Goal: Task Accomplishment & Management: Manage account settings

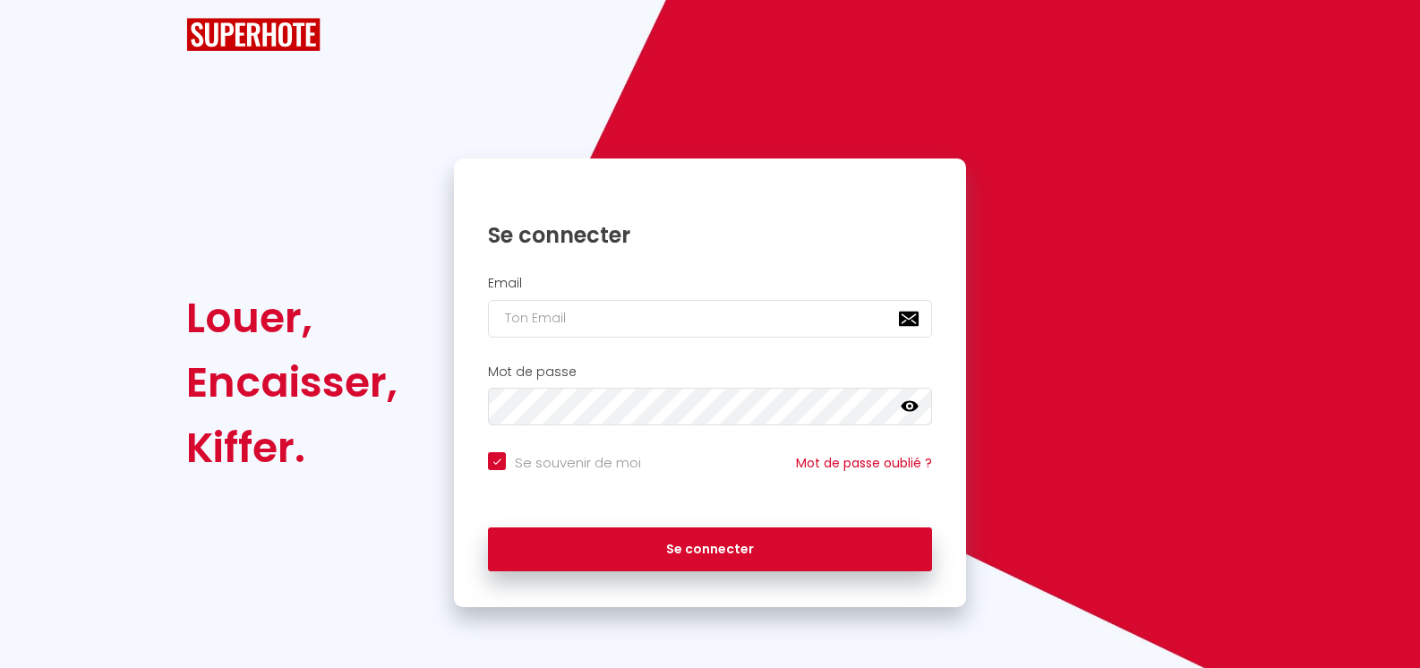
checkbox input "true"
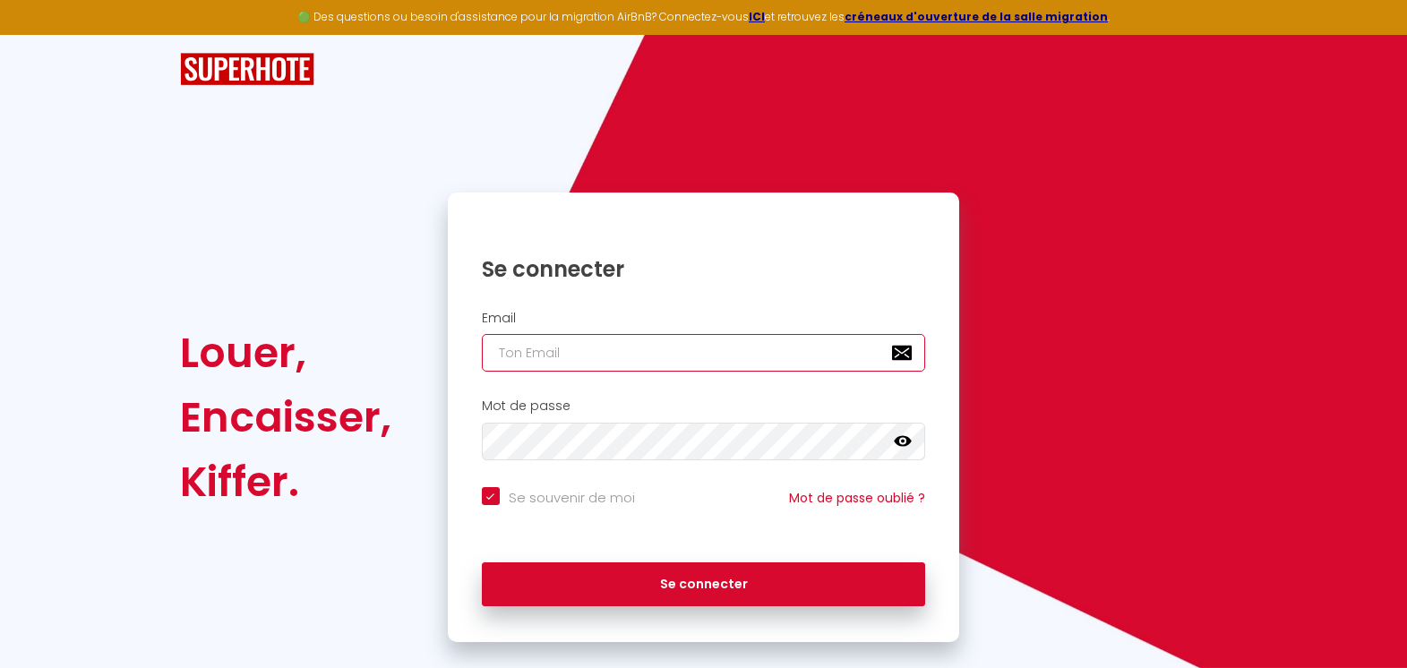
click at [645, 354] on input "email" at bounding box center [704, 353] width 444 height 38
type input "[PERSON_NAME][EMAIL_ADDRESS][DOMAIN_NAME]"
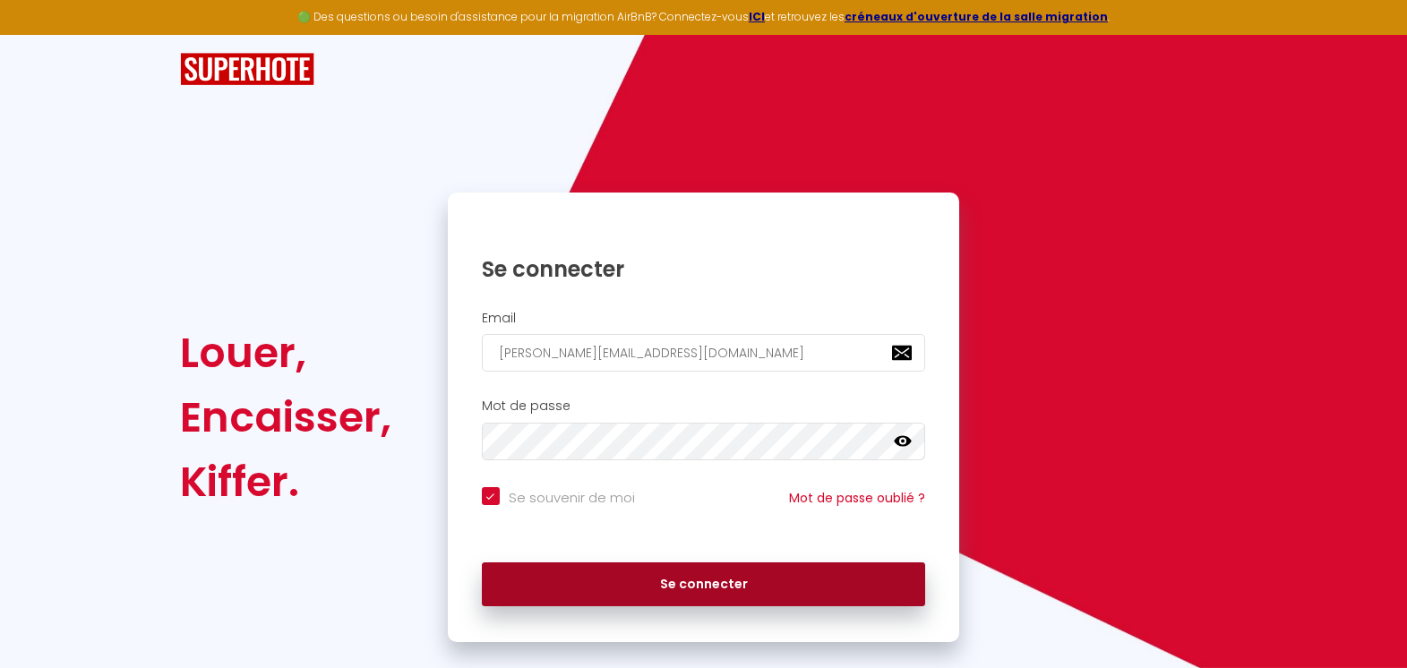
click at [713, 579] on button "Se connecter" at bounding box center [704, 584] width 444 height 45
click at [717, 581] on button "Se connecter" at bounding box center [704, 584] width 444 height 45
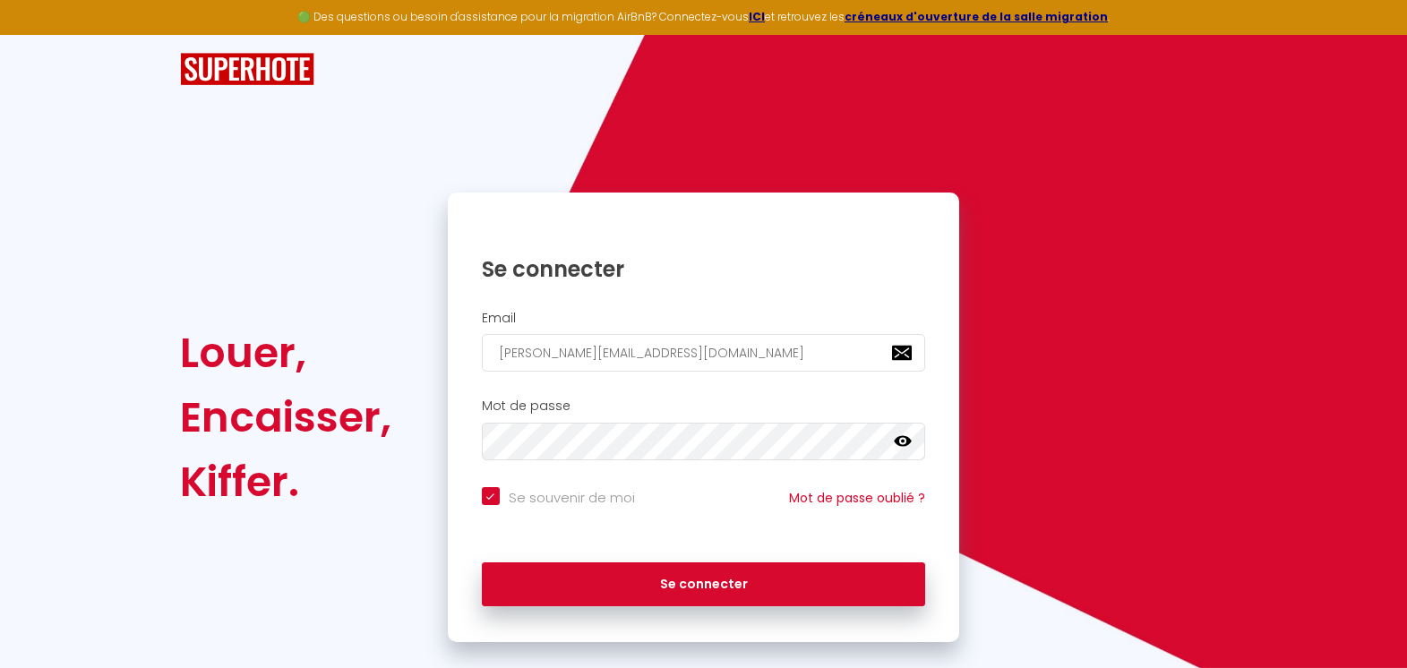
click at [904, 438] on icon at bounding box center [903, 442] width 18 height 18
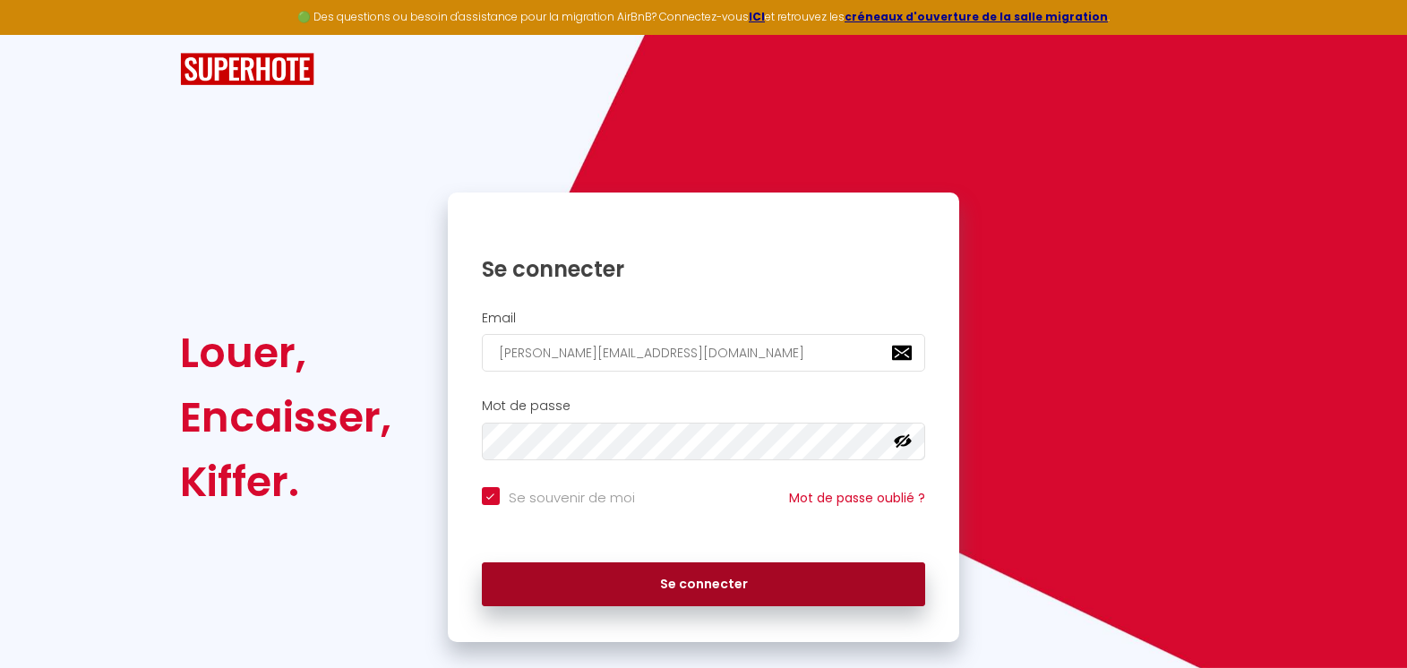
click at [712, 584] on button "Se connecter" at bounding box center [704, 584] width 444 height 45
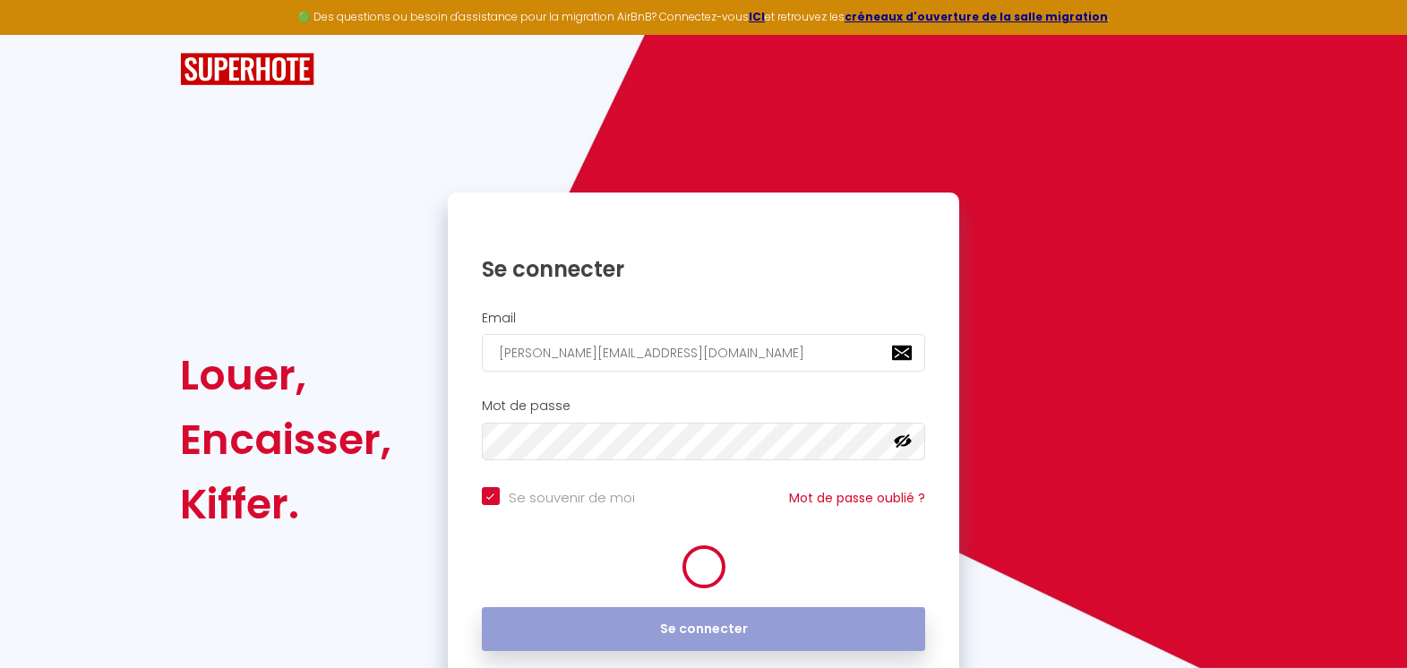
checkbox input "true"
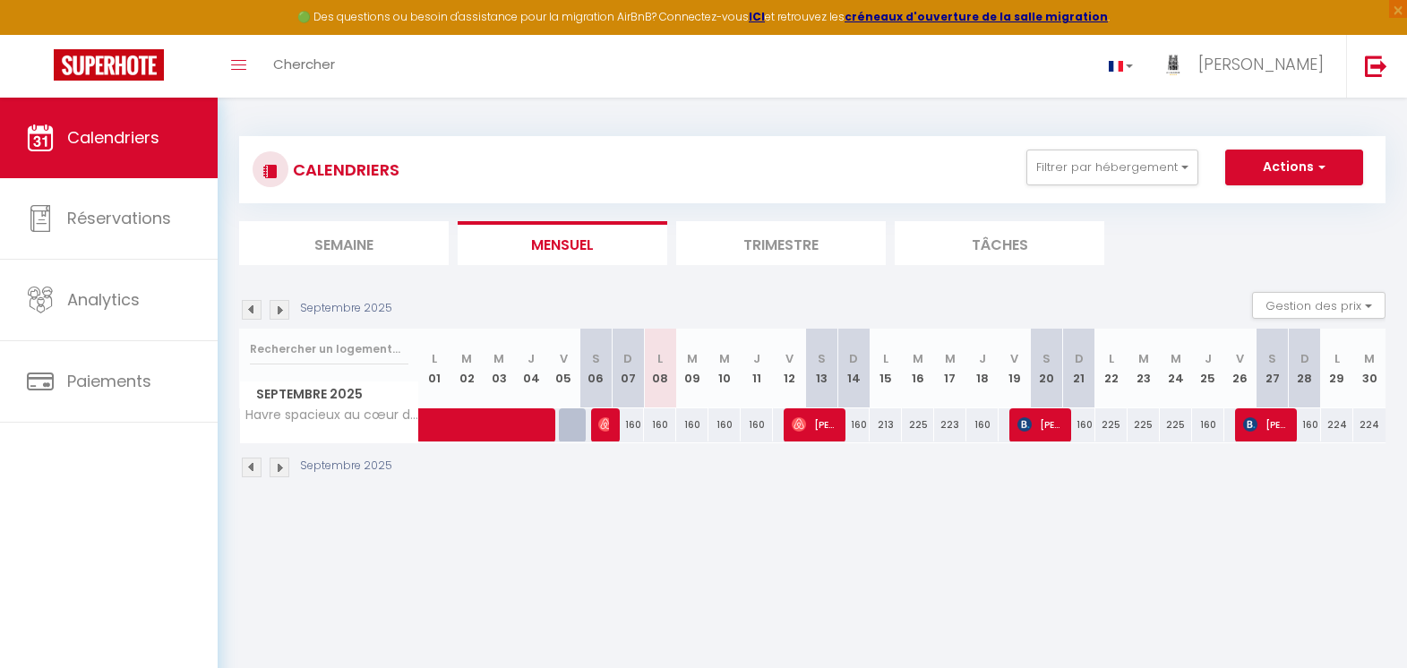
click at [250, 311] on img at bounding box center [252, 310] width 20 height 20
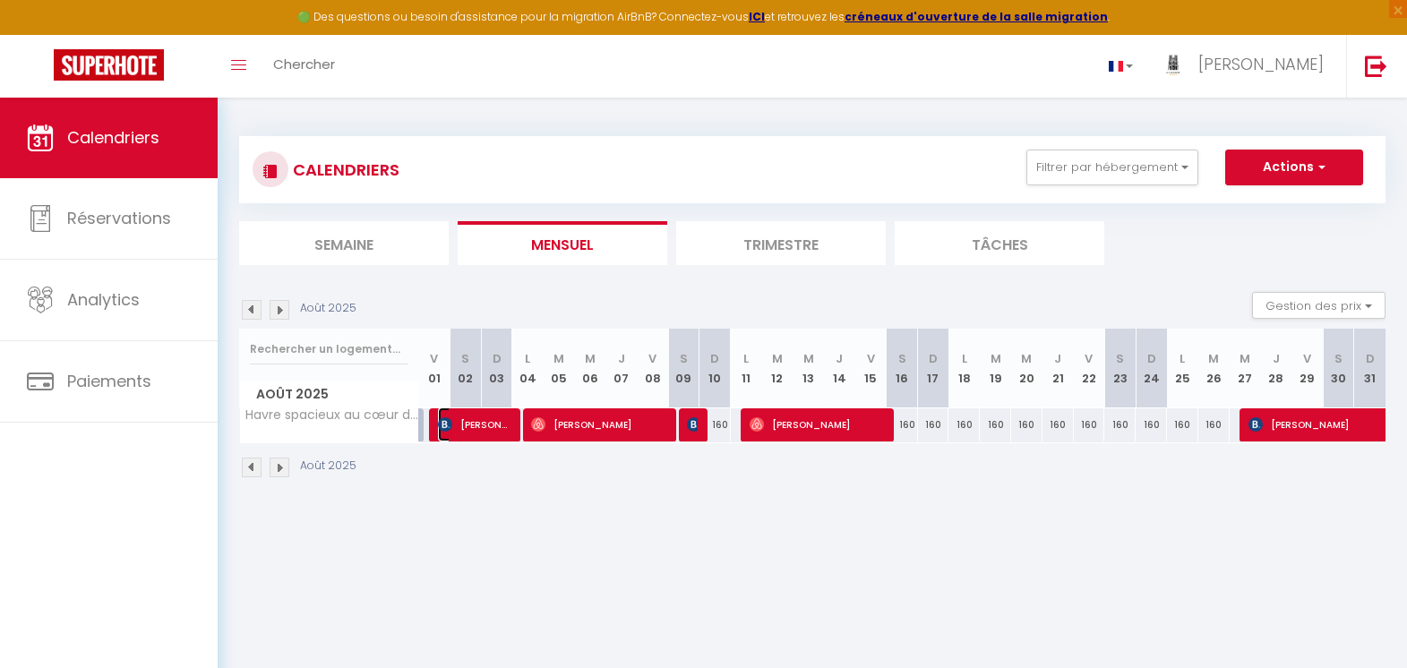
click at [491, 425] on span "Luuk Legger" at bounding box center [474, 424] width 73 height 34
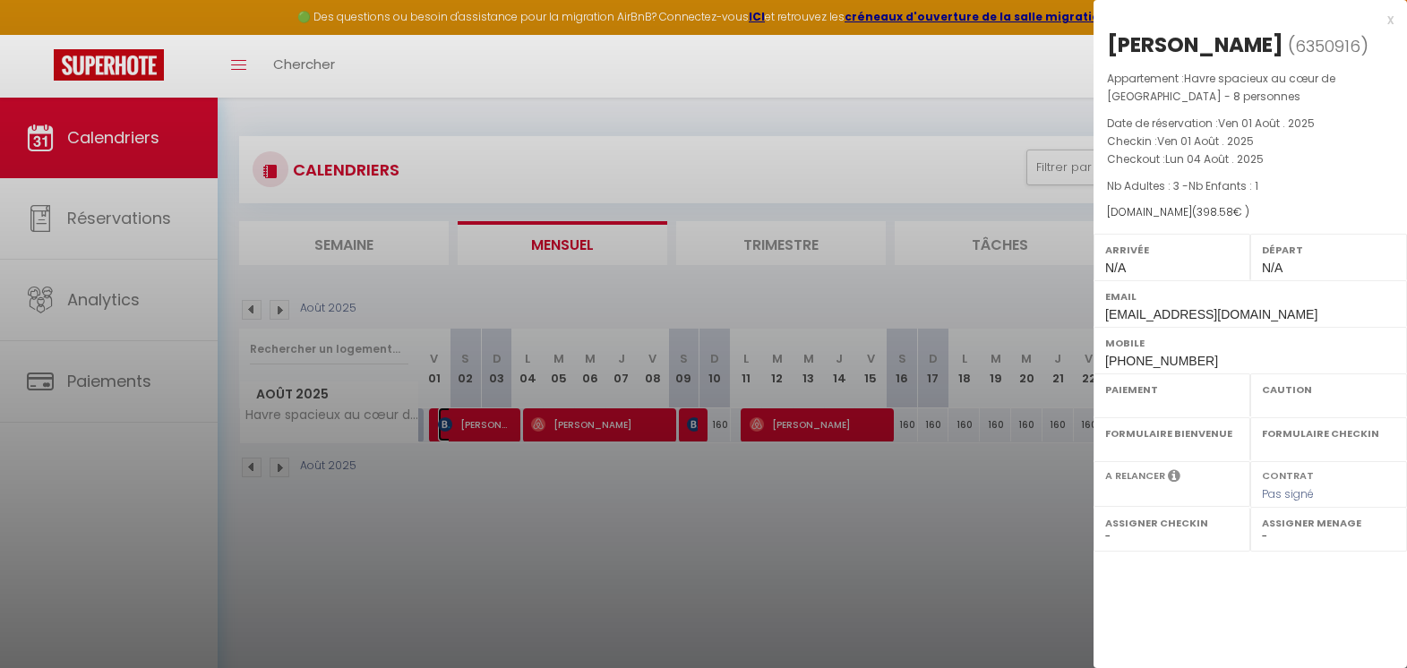
select select "OK"
select select "KO"
select select "0"
select select "1"
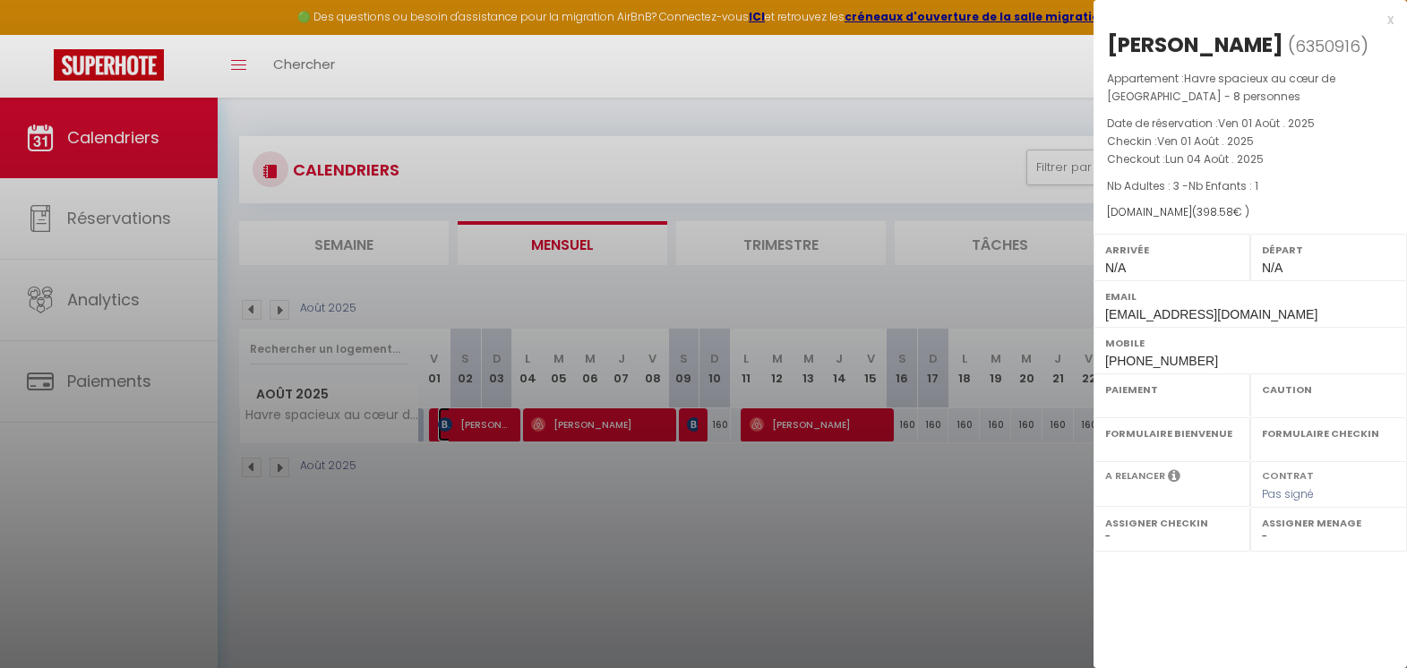
select select
click at [1391, 21] on div "x" at bounding box center [1244, 19] width 300 height 21
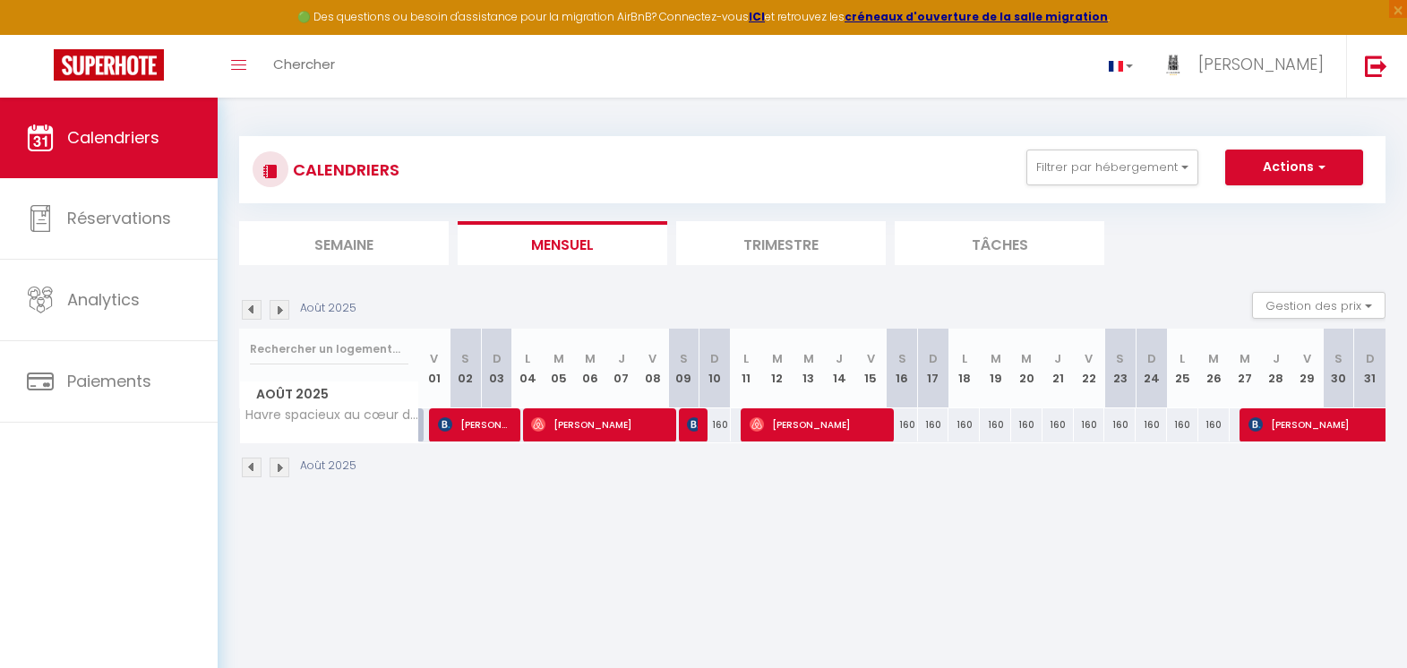
click at [1386, 24] on div "🟢 Des questions ou besoin d'assistance pour la migration AirBnB? Connectez-vous…" at bounding box center [703, 17] width 1407 height 35
click at [279, 310] on img at bounding box center [280, 310] width 20 height 20
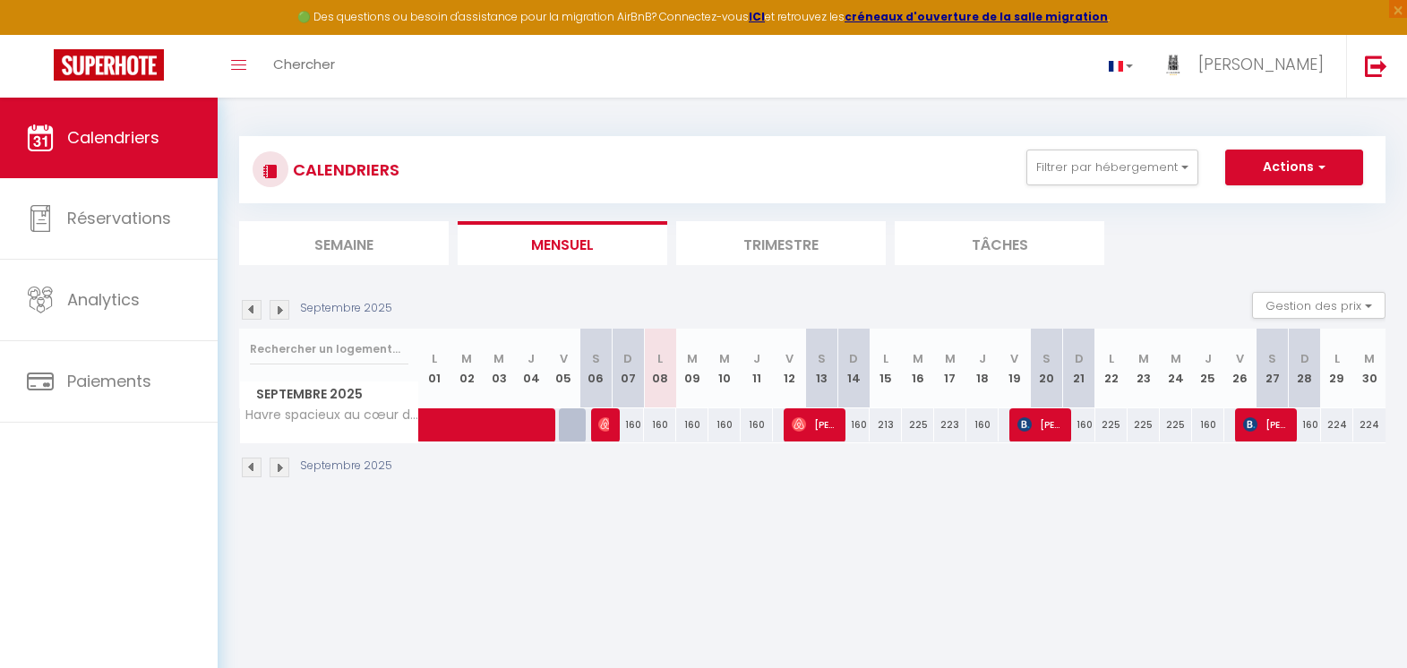
click at [283, 310] on img at bounding box center [280, 310] width 20 height 20
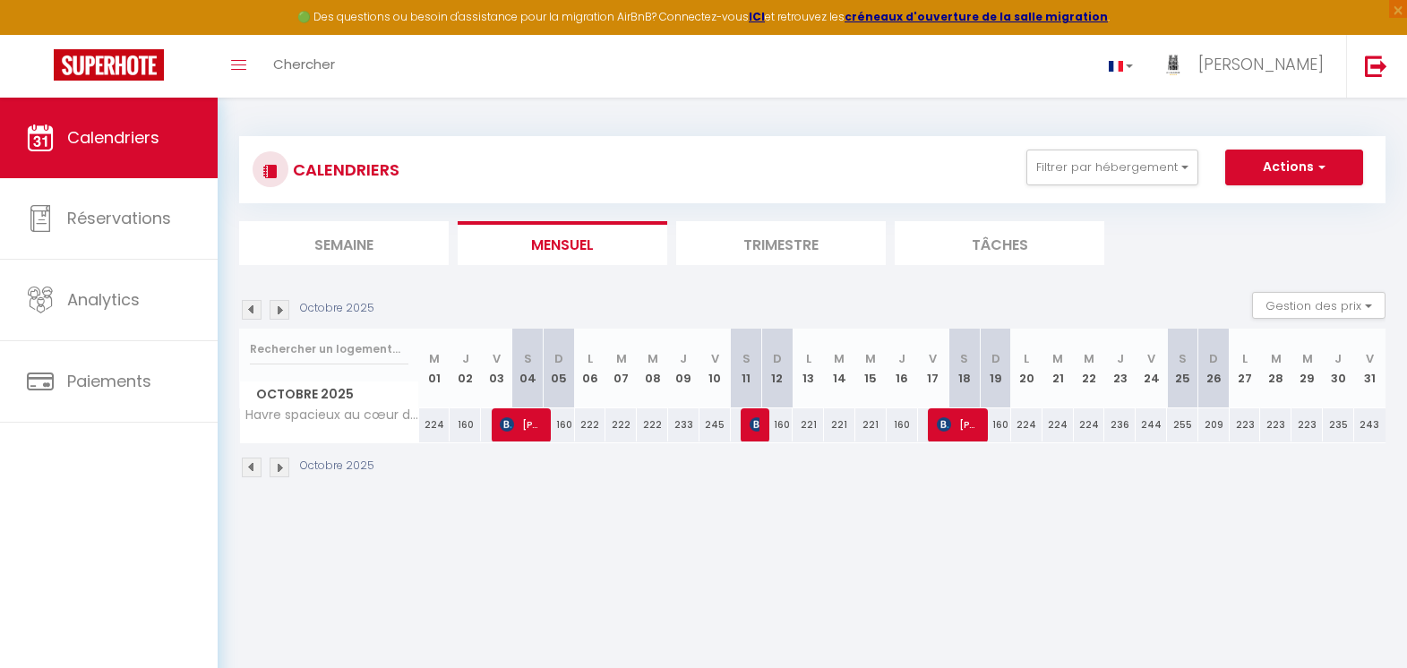
click at [247, 307] on img at bounding box center [252, 310] width 20 height 20
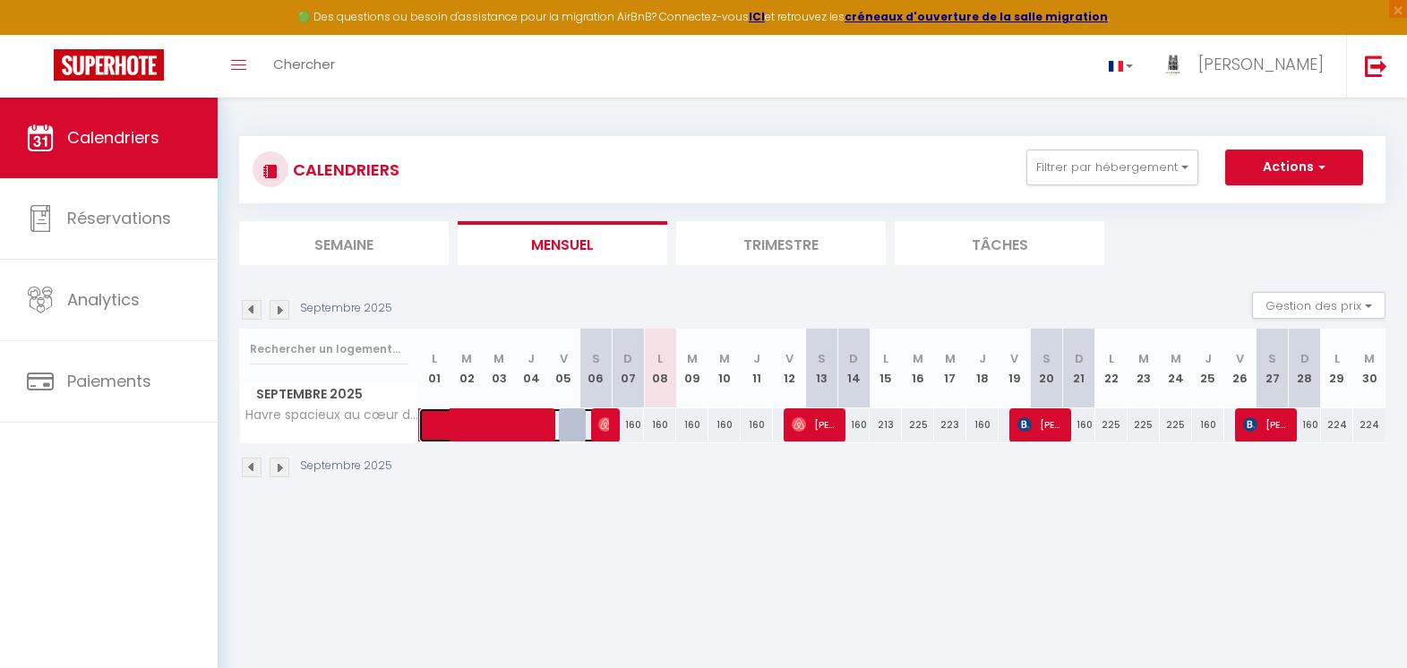
click at [442, 433] on span at bounding box center [520, 425] width 165 height 34
select select "OK"
select select
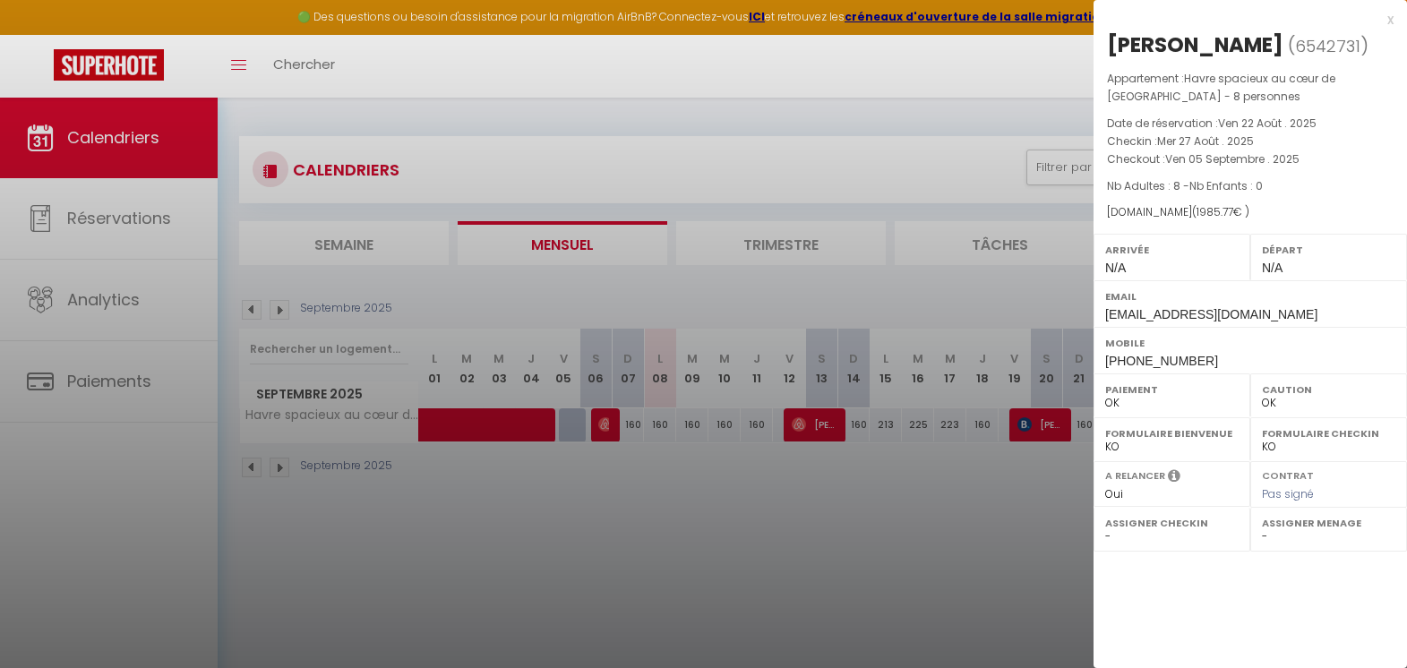
click at [1391, 21] on div "x" at bounding box center [1244, 19] width 300 height 21
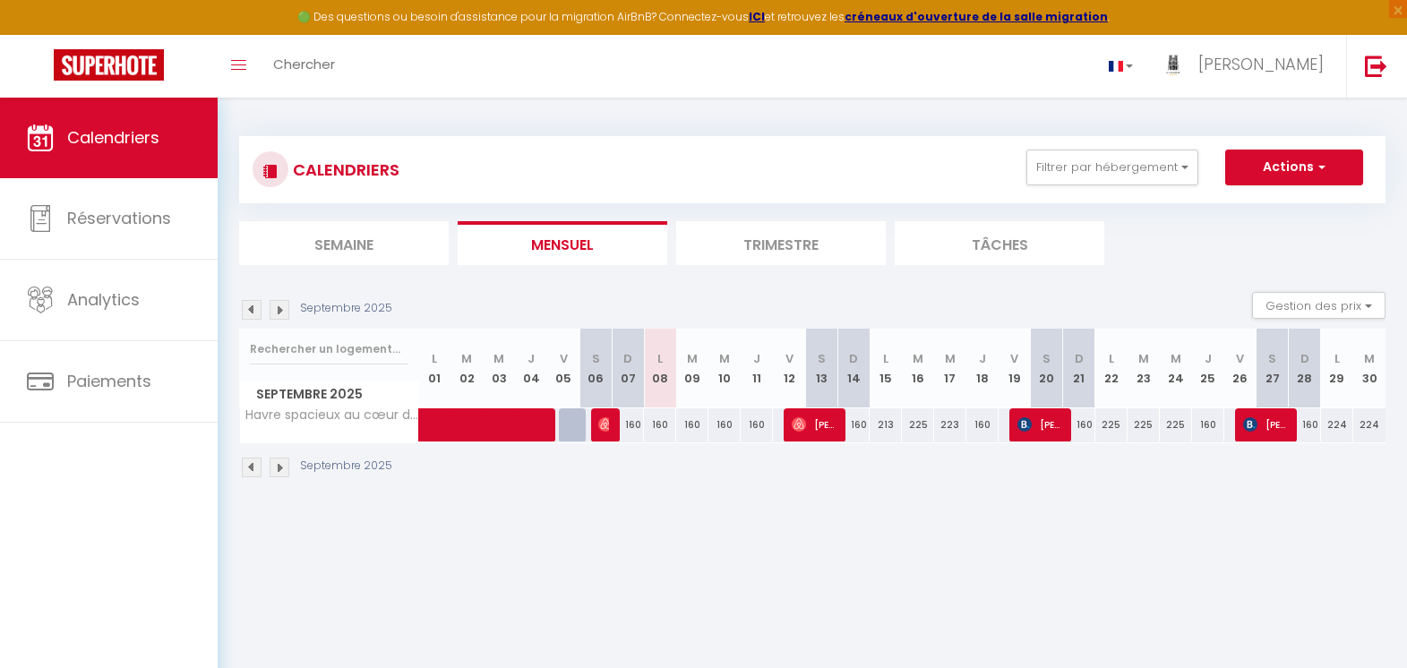
click at [250, 308] on img at bounding box center [252, 310] width 20 height 20
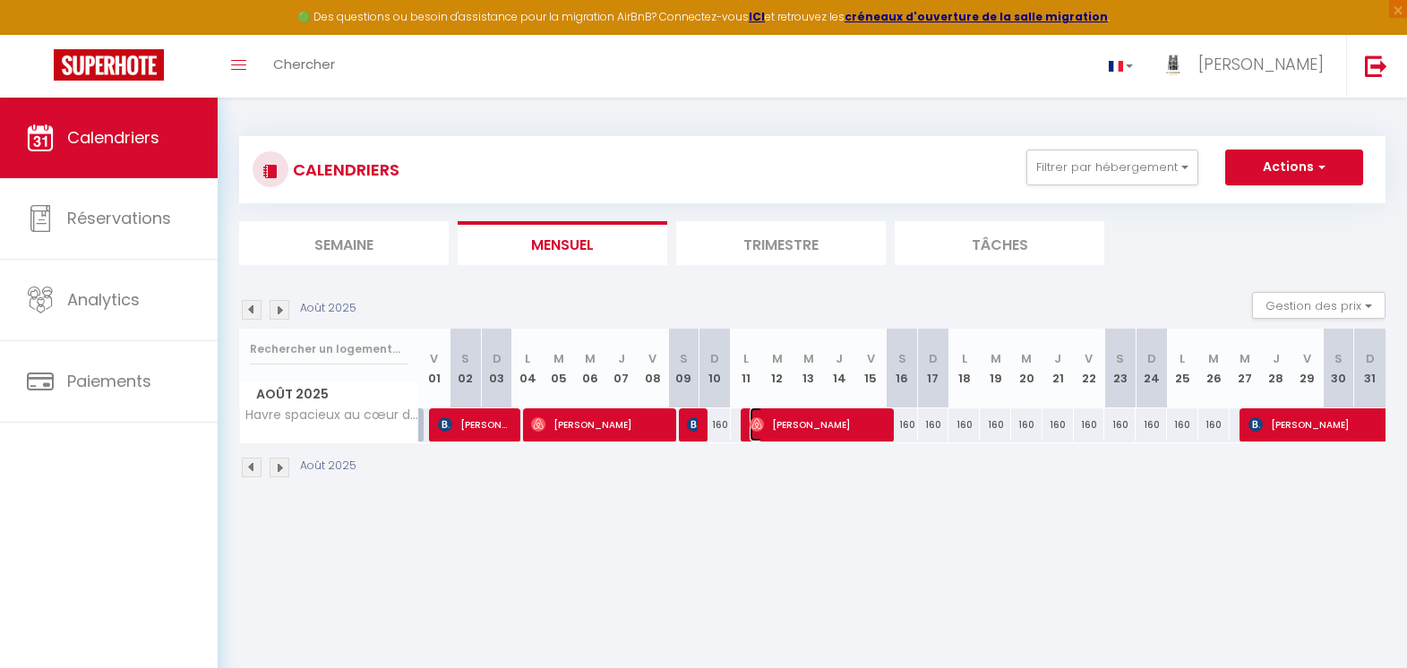
click at [853, 425] on span "Cyrille Yontchouha" at bounding box center [818, 424] width 136 height 34
select select
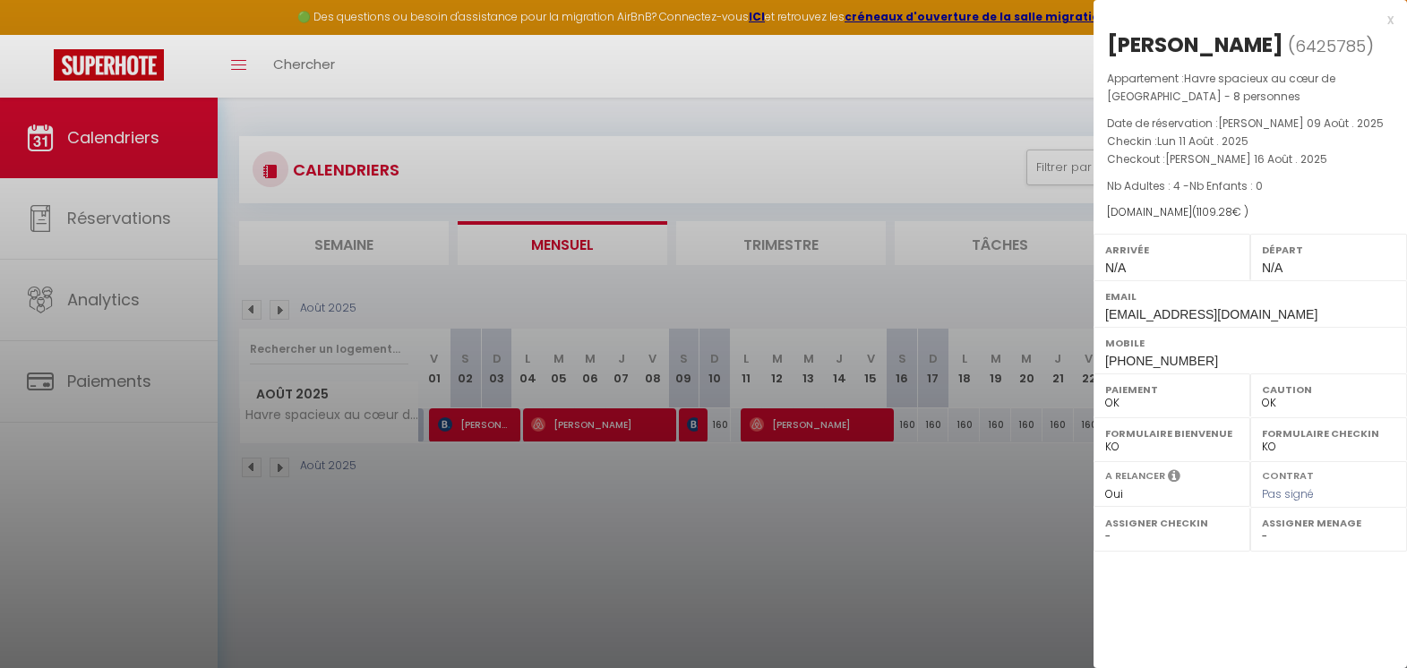
click at [1390, 20] on div "x" at bounding box center [1244, 19] width 300 height 21
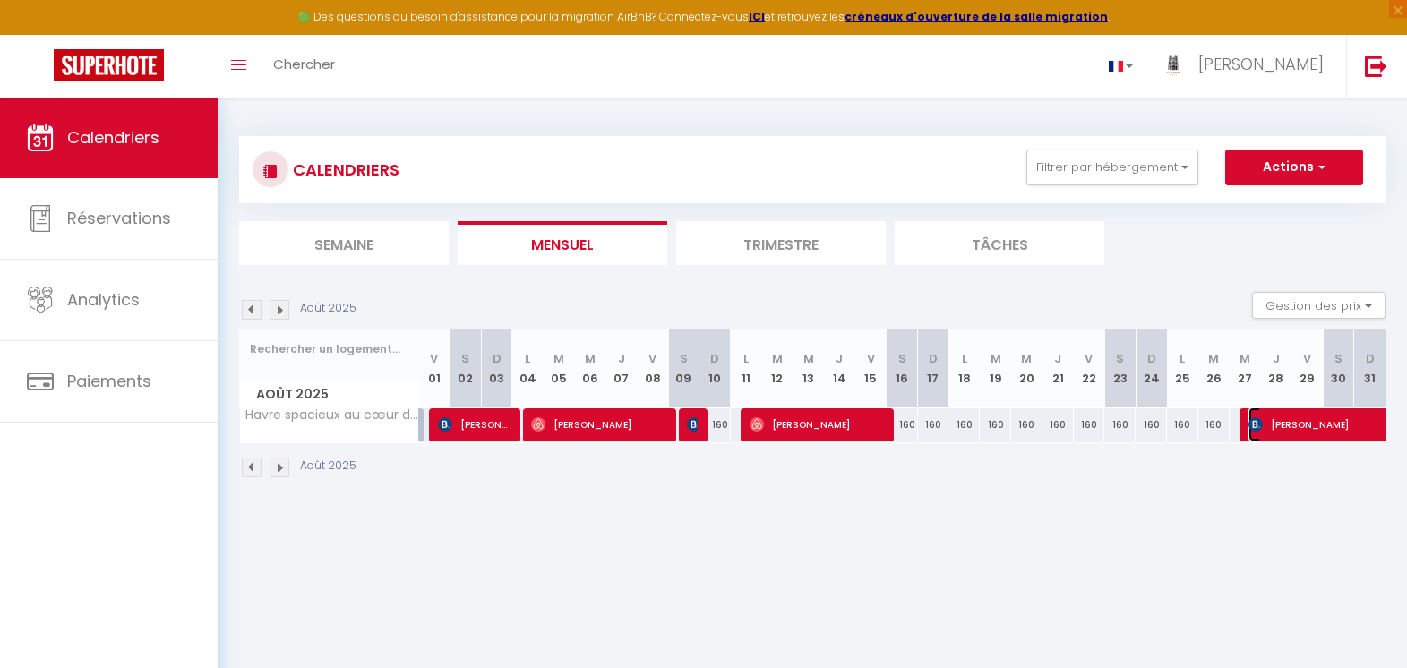
click at [1315, 421] on span "TEDDY MATHIEU" at bounding box center [1433, 424] width 371 height 34
select select
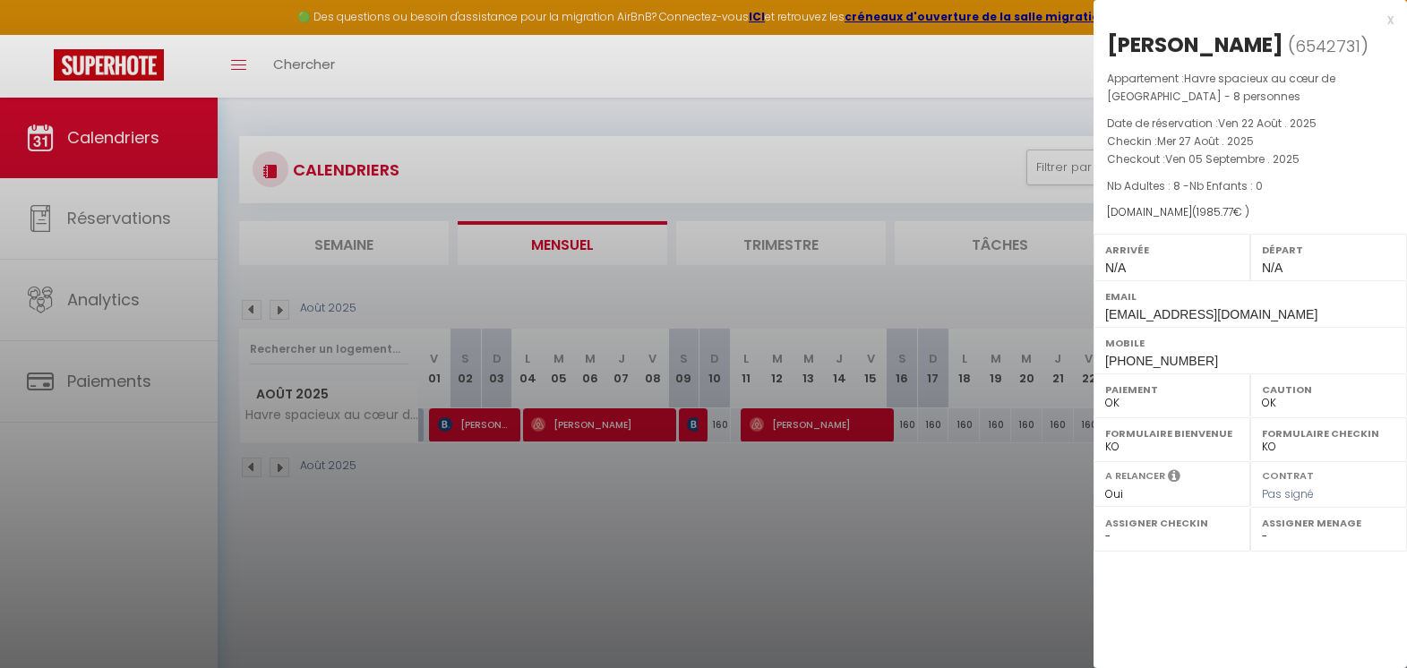
click at [1389, 16] on div "x" at bounding box center [1244, 19] width 300 height 21
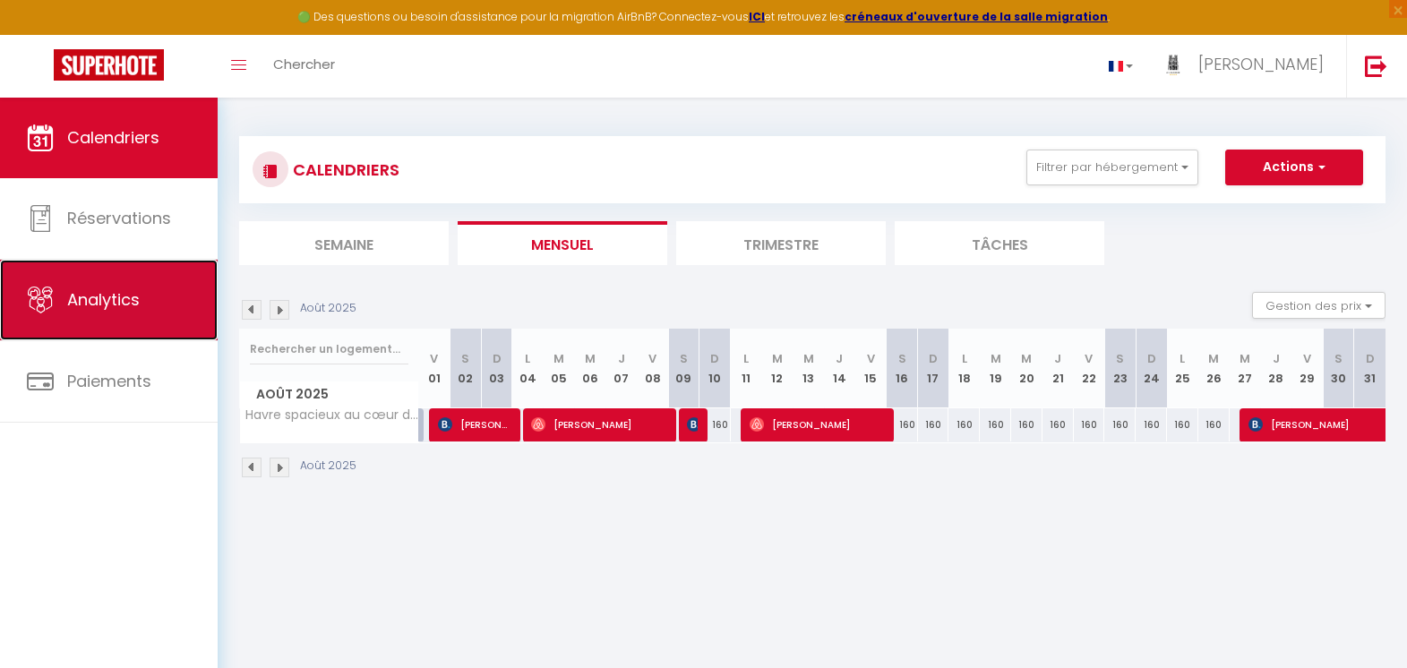
click at [136, 287] on link "Analytics" at bounding box center [109, 300] width 218 height 81
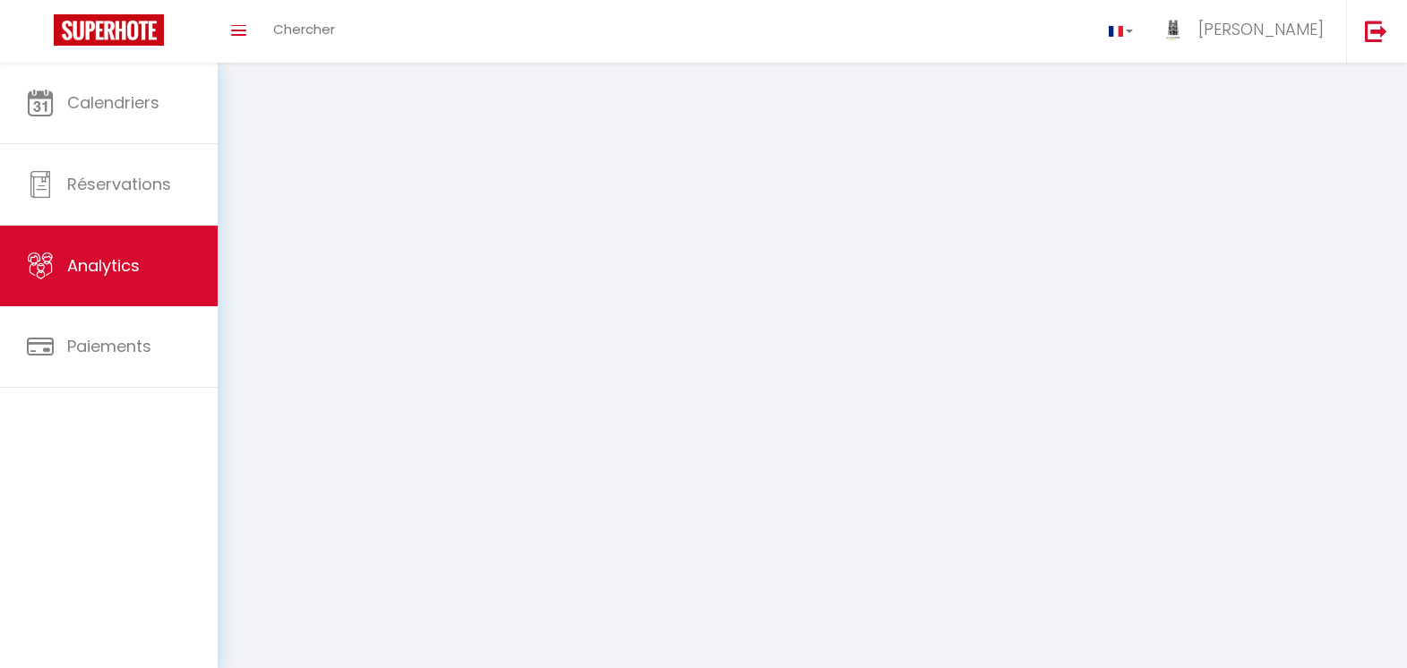
select select "2025"
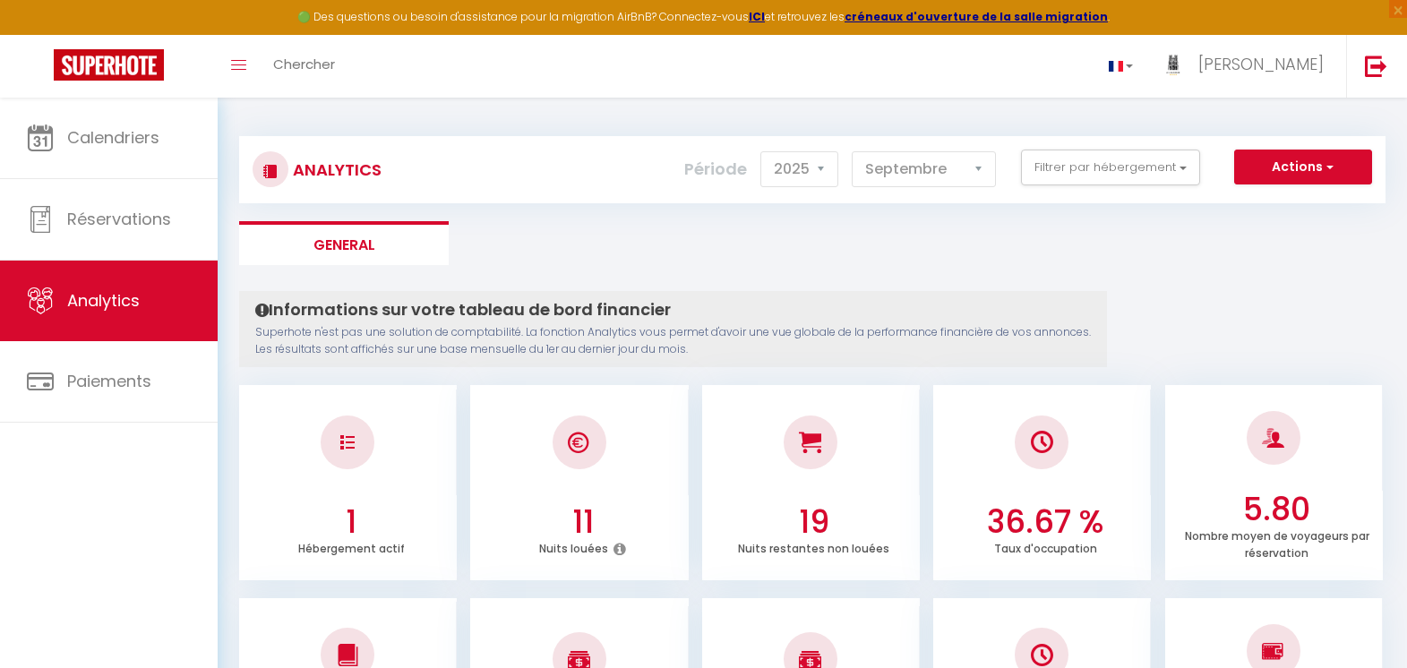
scroll to position [36, 0]
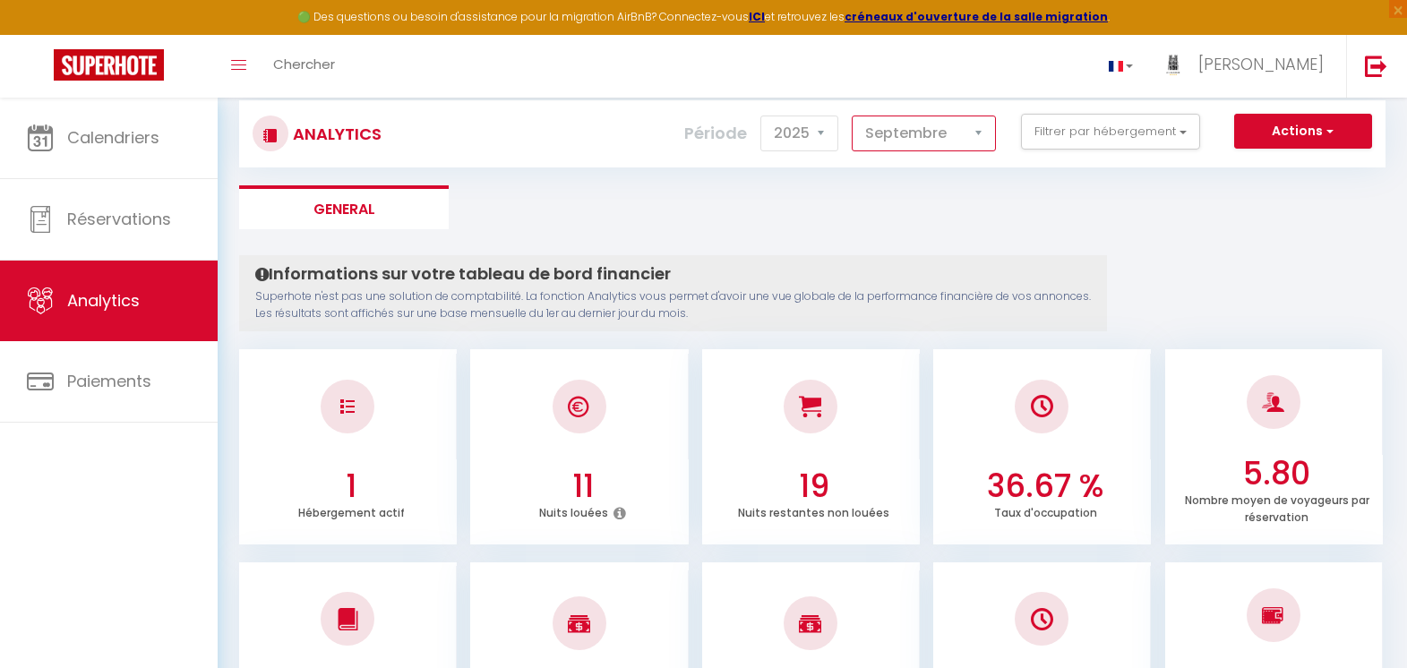
click at [980, 131] on select "Janvier Février Mars Avril Mai Juin Juillet Août Septembre Octobre Novembre Déc…" at bounding box center [924, 134] width 144 height 36
click at [853, 116] on select "Janvier Février Mars Avril Mai Juin Juillet Août Septembre Octobre Novembre Déc…" at bounding box center [924, 134] width 144 height 36
click at [978, 136] on select "Janvier Février Mars Avril Mai Juin Juillet Août Septembre Octobre Novembre Déc…" at bounding box center [924, 134] width 144 height 36
select select "8"
click at [853, 116] on select "Janvier Février Mars Avril Mai Juin Juillet Août Septembre Octobre Novembre Déc…" at bounding box center [924, 134] width 144 height 36
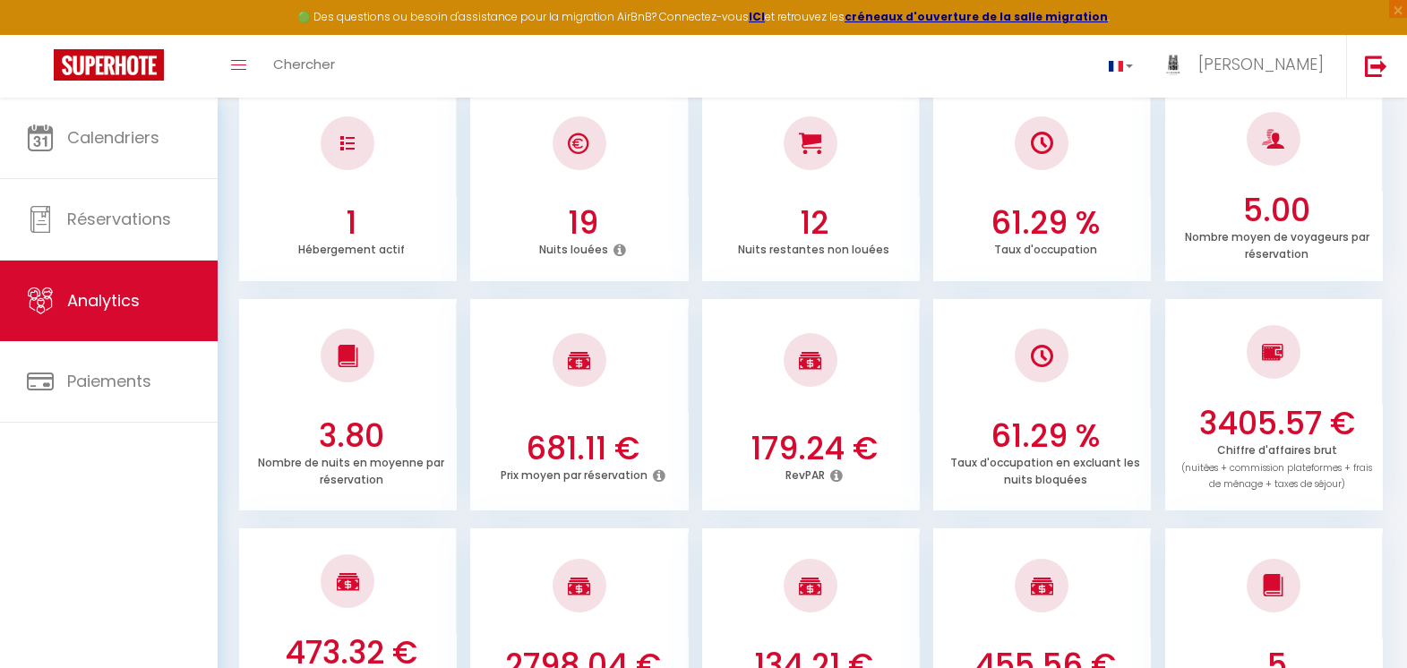
scroll to position [306, 0]
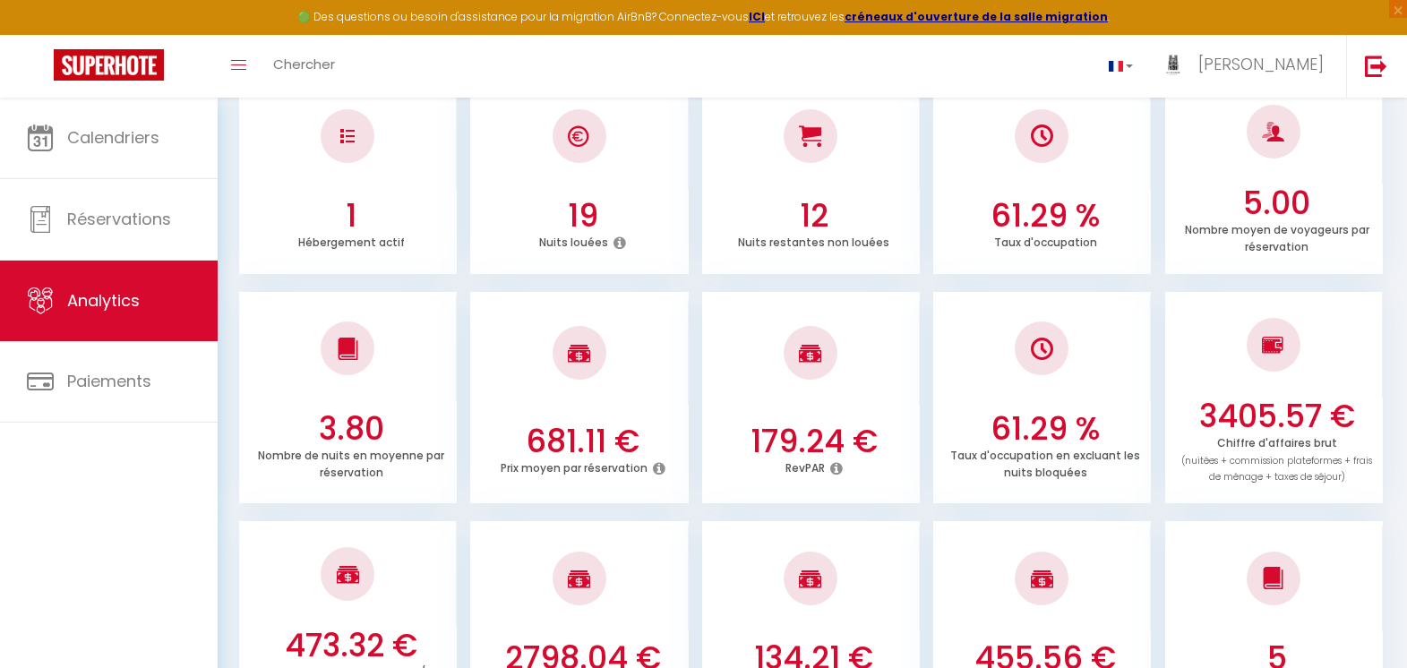
click at [835, 467] on icon at bounding box center [836, 468] width 13 height 14
click at [834, 467] on icon at bounding box center [836, 468] width 13 height 14
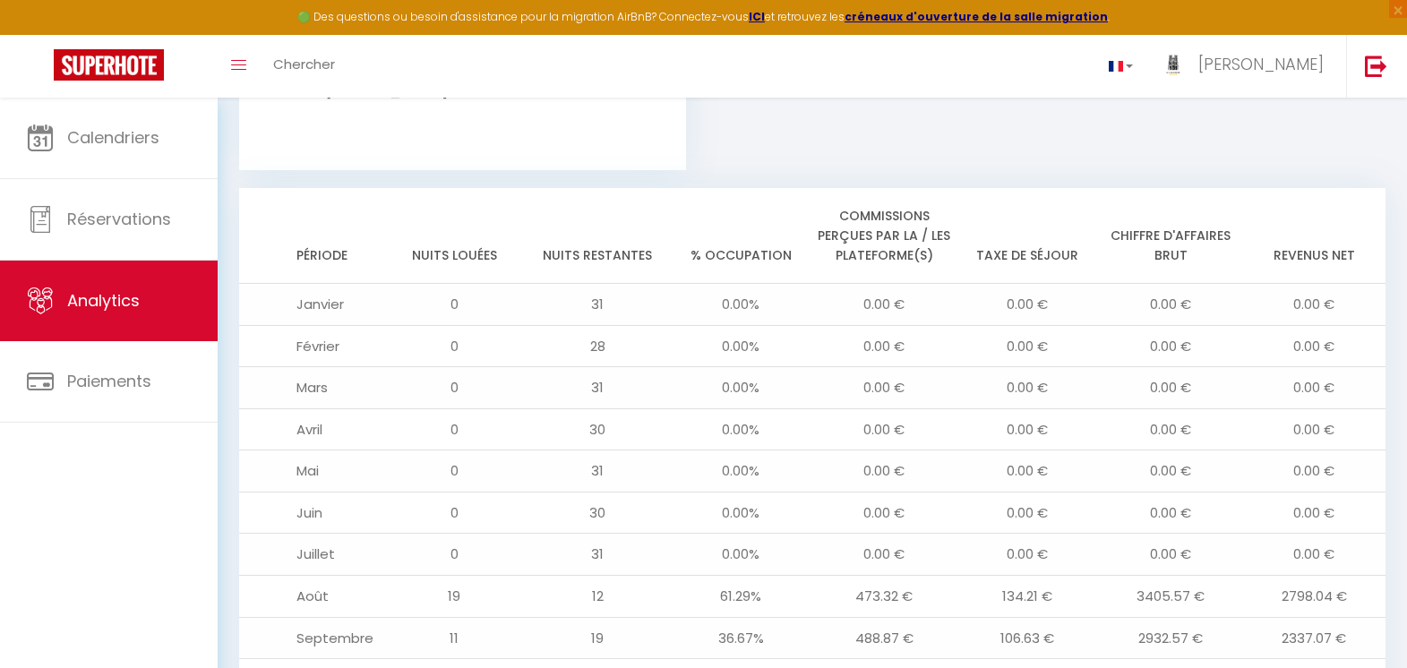
scroll to position [1327, 0]
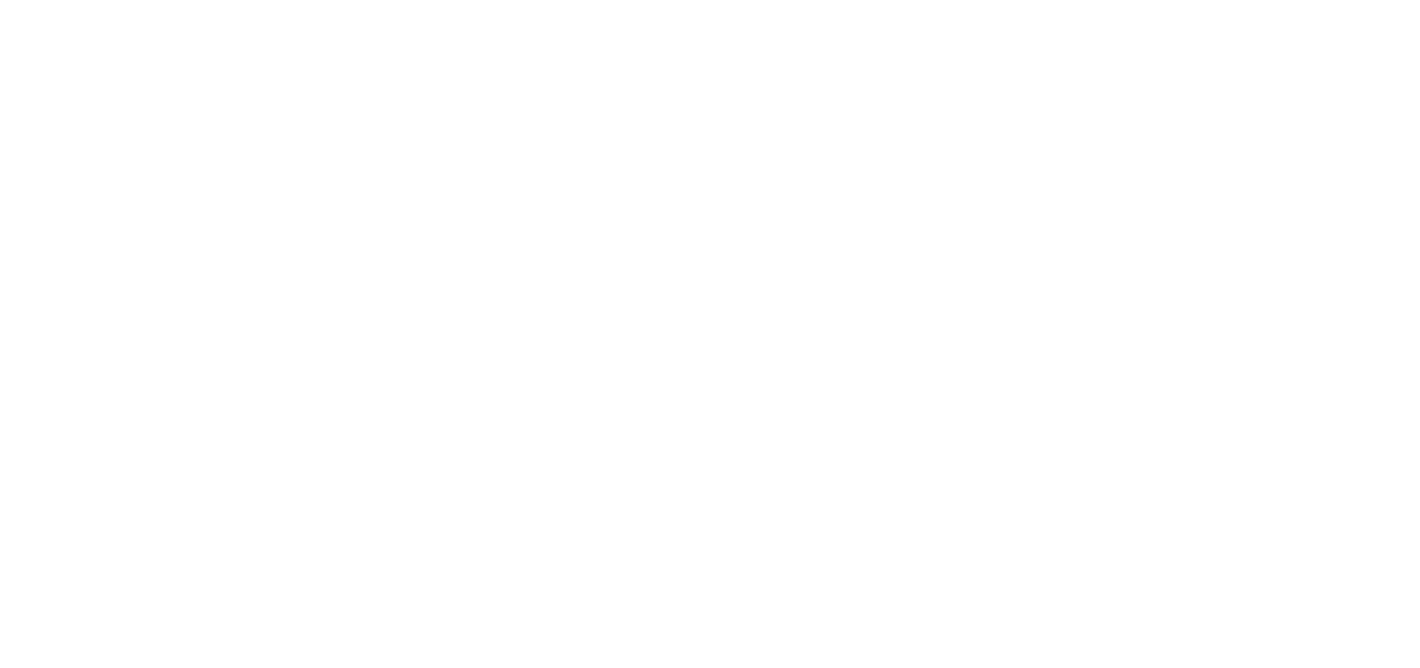
select select "2025"
select select "9"
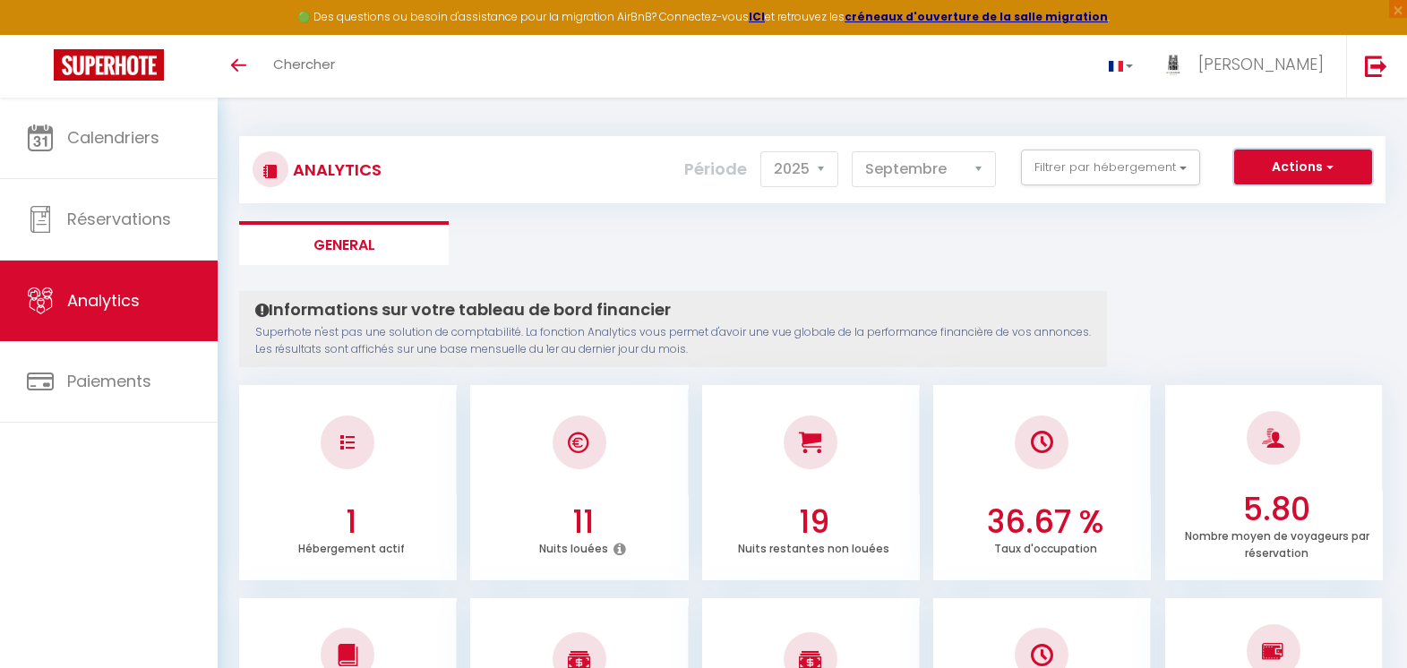
click at [1332, 165] on span "button" at bounding box center [1328, 167] width 11 height 18
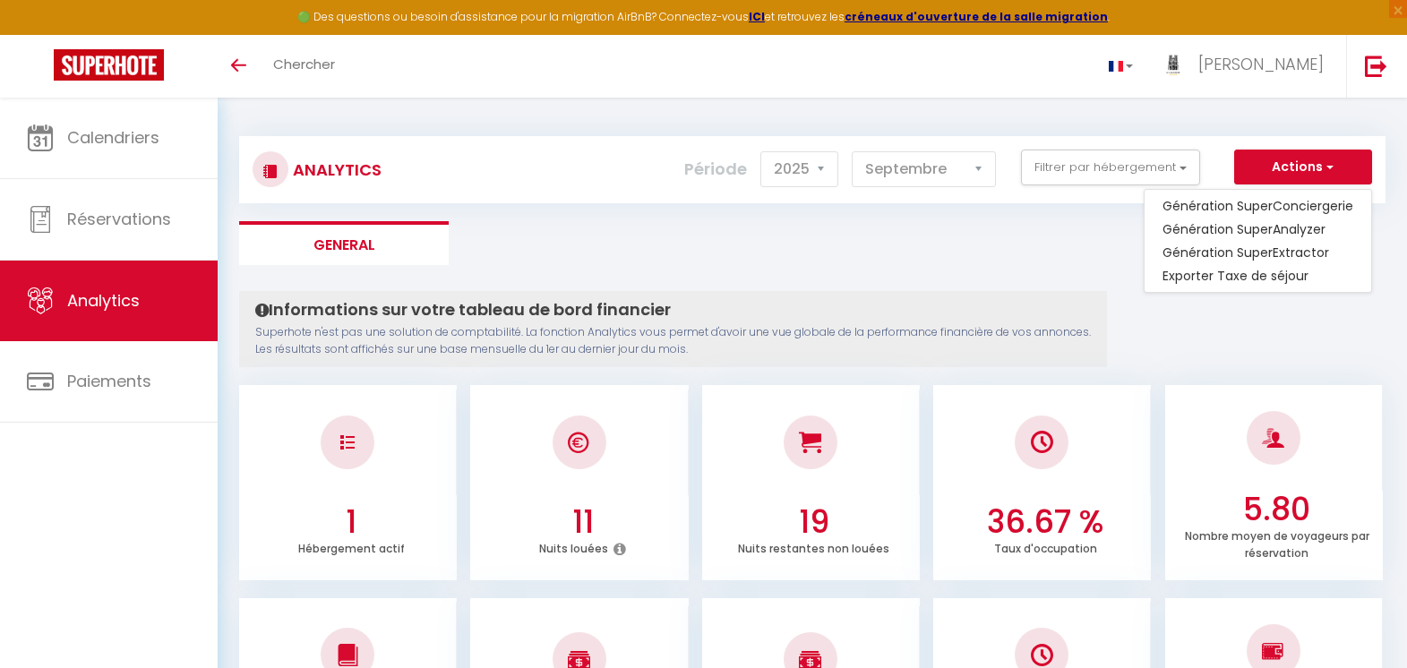
click at [1338, 127] on div "Analytics Actions Génération SuperConciergerie Génération SuperAnalyzer Générat…" at bounding box center [812, 161] width 1146 height 84
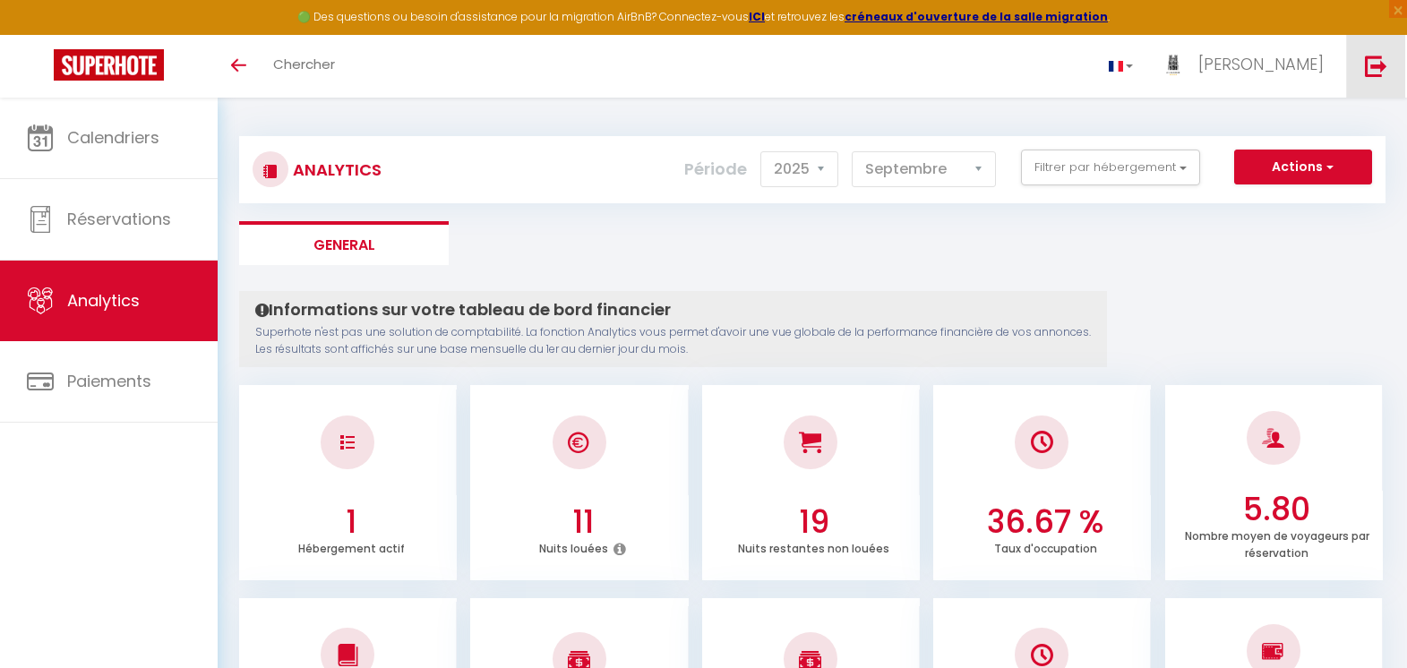
click at [1371, 64] on img at bounding box center [1376, 66] width 22 height 22
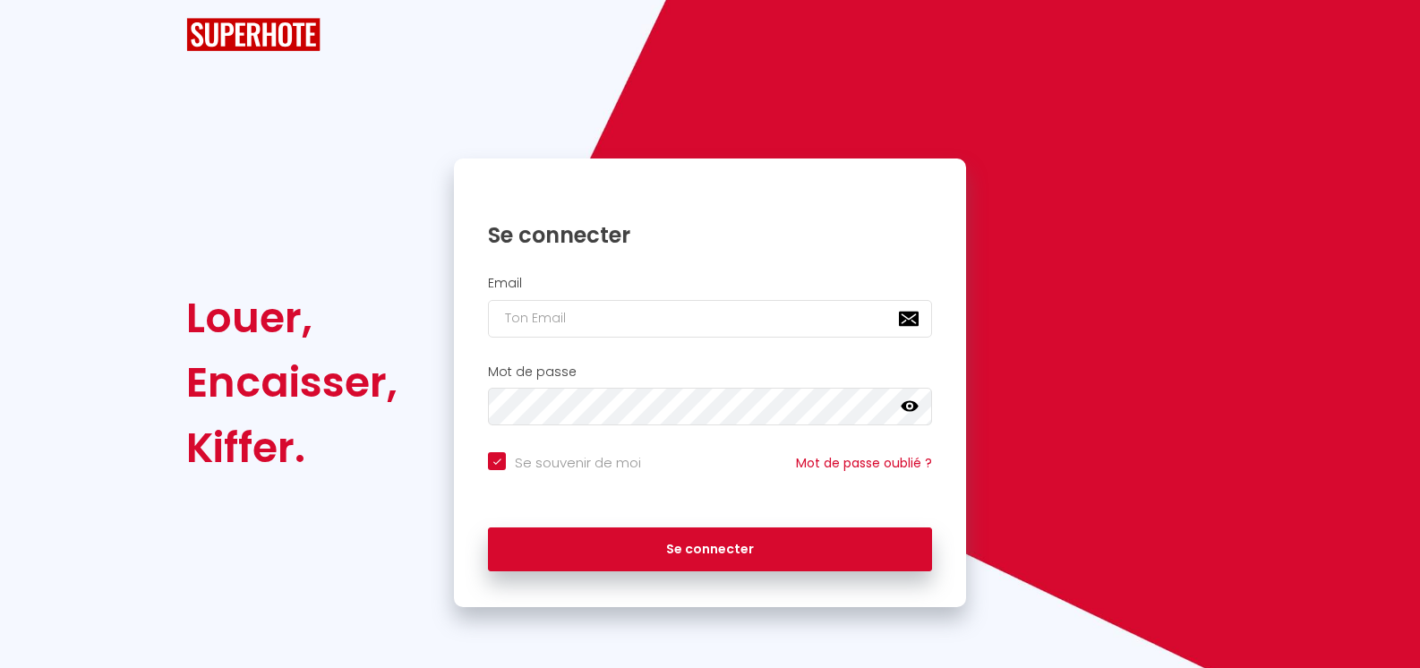
checkbox input "true"
